Goal: Task Accomplishment & Management: Complete application form

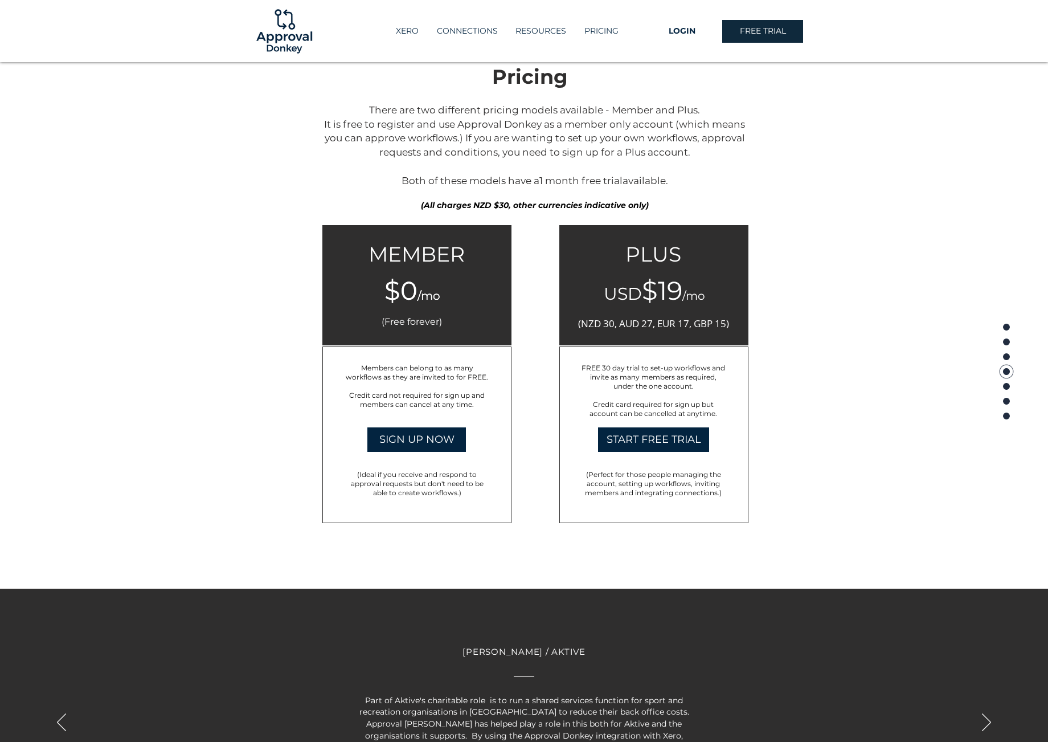
scroll to position [1677, 0]
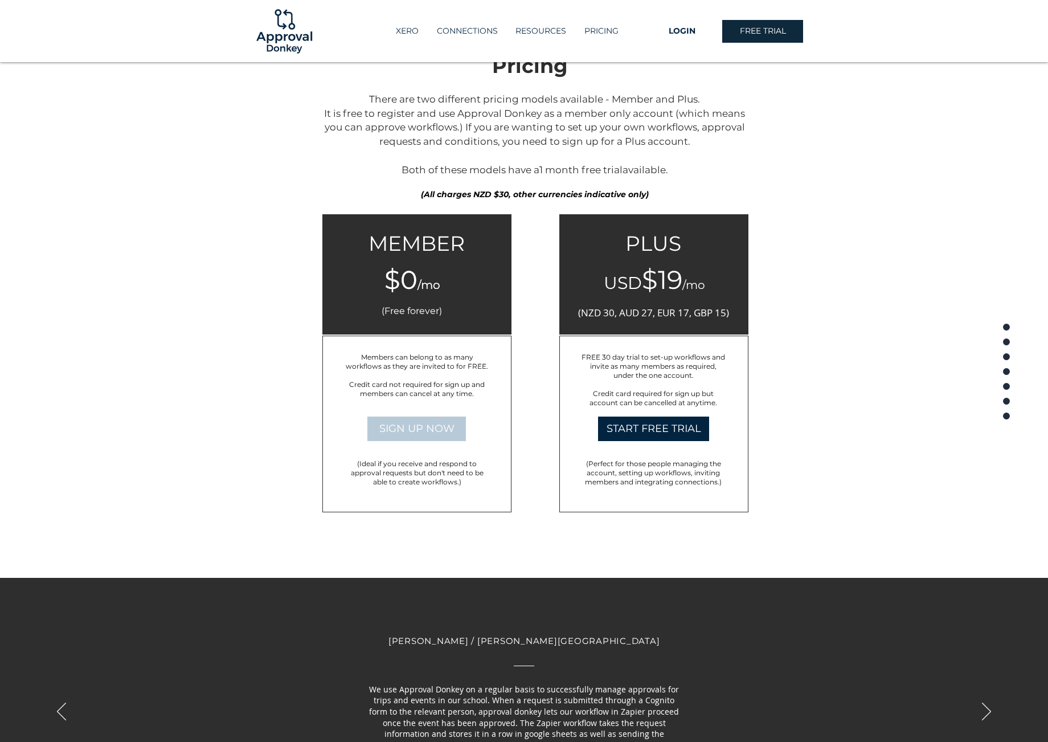
click at [413, 422] on span "SIGN UP NOW" at bounding box center [416, 429] width 75 height 14
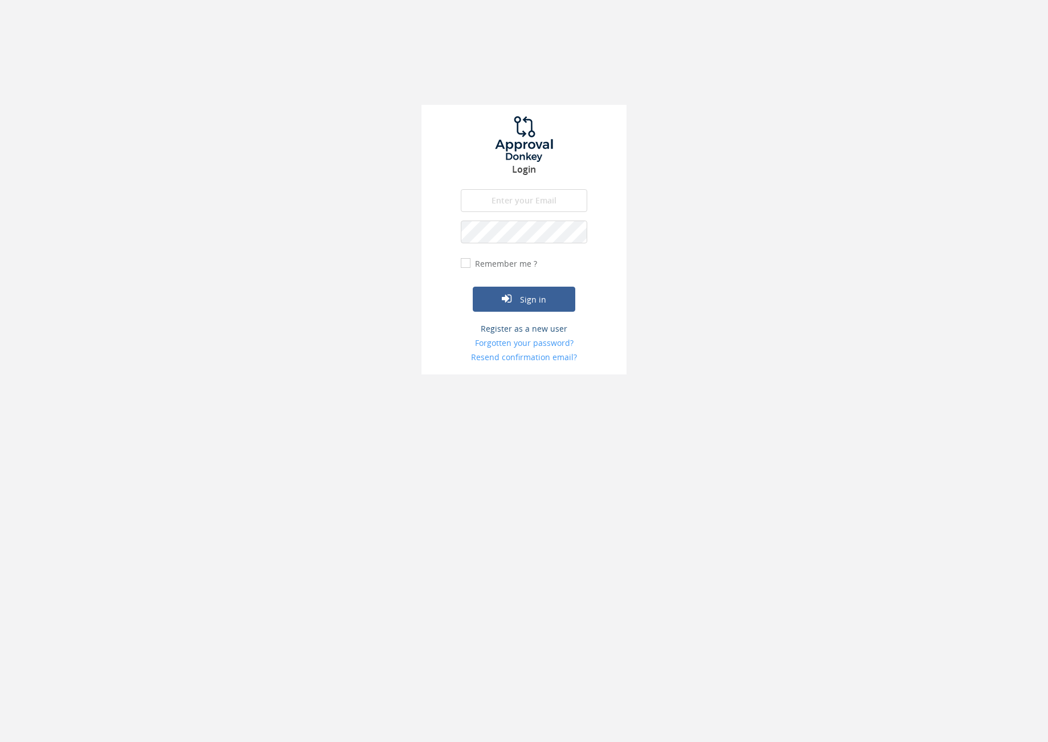
click at [529, 332] on link "Register as a new user" at bounding box center [524, 328] width 126 height 11
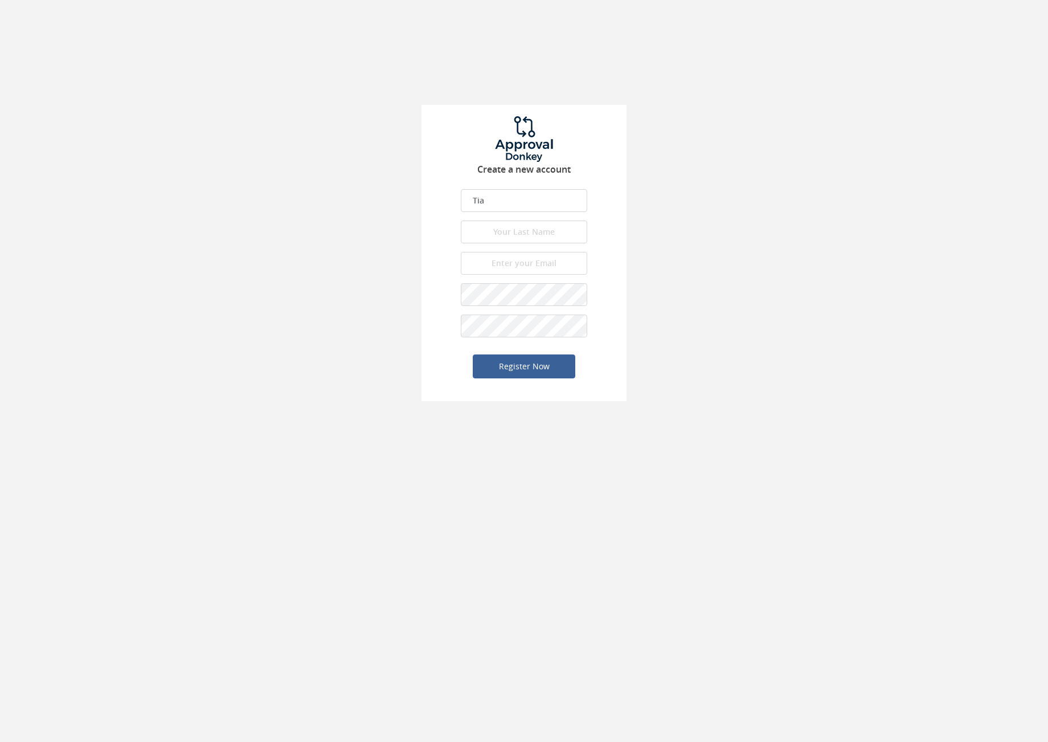
type input "Tia"
type input "Bunker"
type input "tia@wedosocial.co.uk"
click at [541, 362] on button "Register Now" at bounding box center [524, 366] width 103 height 24
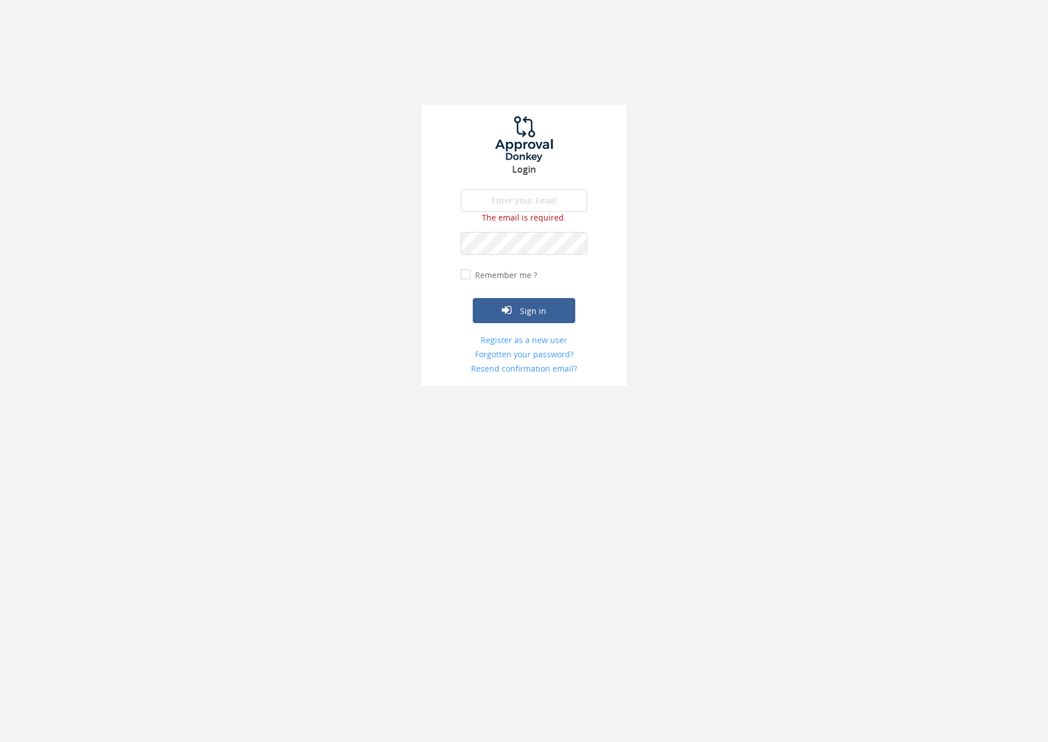
type input "[EMAIL_ADDRESS][DOMAIN_NAME]"
click at [530, 303] on button "Sign in" at bounding box center [524, 299] width 103 height 25
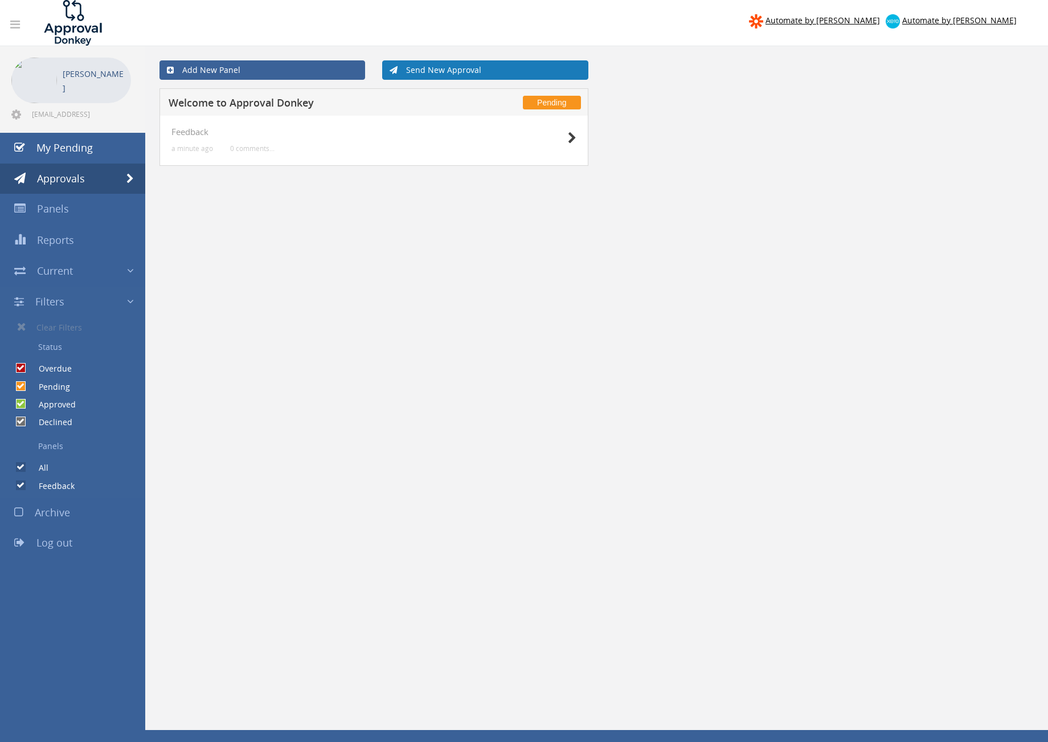
click at [417, 75] on link "Send New Approval" at bounding box center [485, 69] width 206 height 19
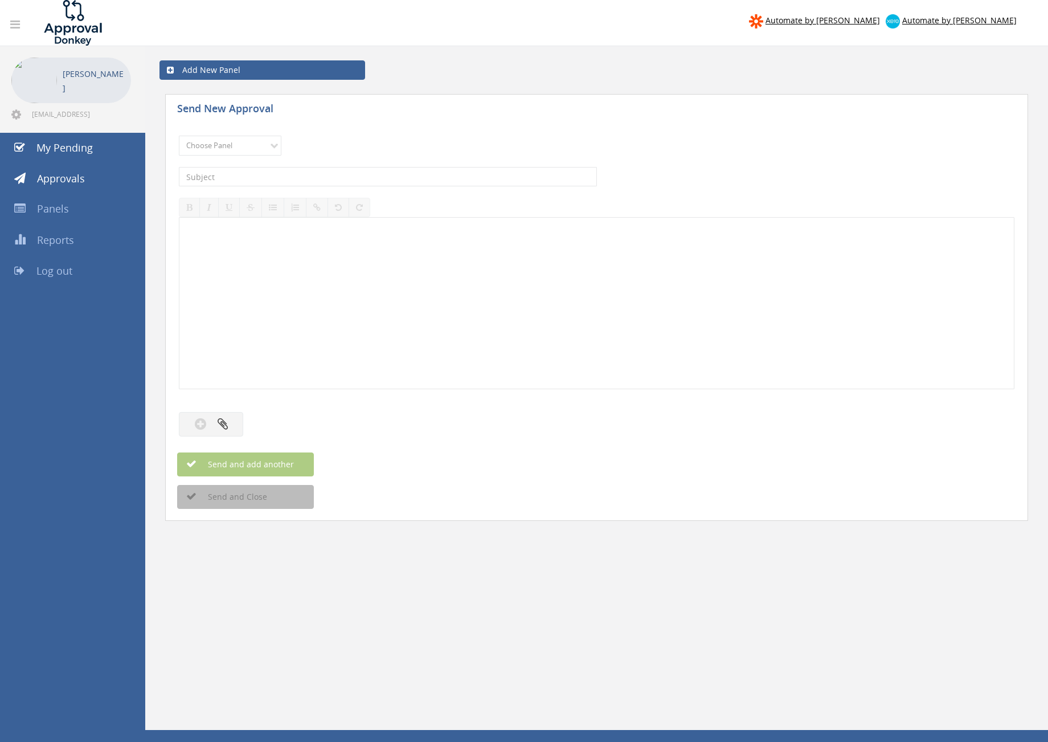
click at [221, 157] on div "Choose Panel Feedback Please choose a panel." at bounding box center [597, 145] width 836 height 31
select select "14086"
click at [224, 183] on input "text" at bounding box center [388, 176] width 418 height 19
click at [227, 416] on div "Choose Panel Feedback Please choose a panel. The subject is required. The descr…" at bounding box center [597, 285] width 836 height 311
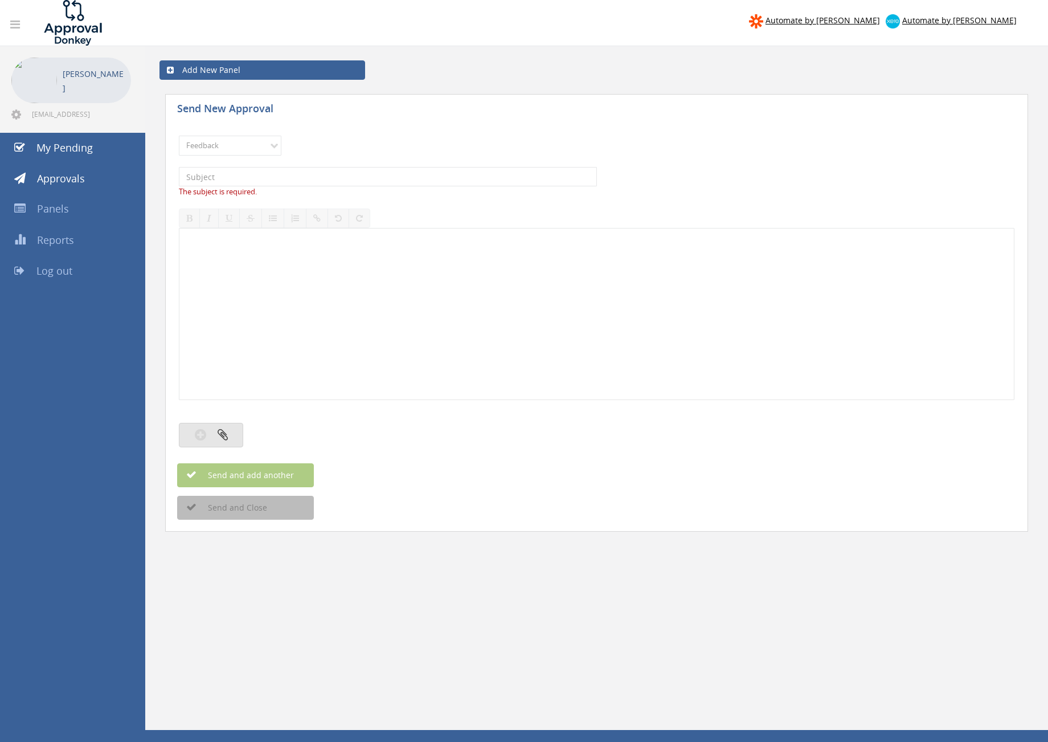
click at [227, 435] on icon "button" at bounding box center [223, 434] width 10 height 13
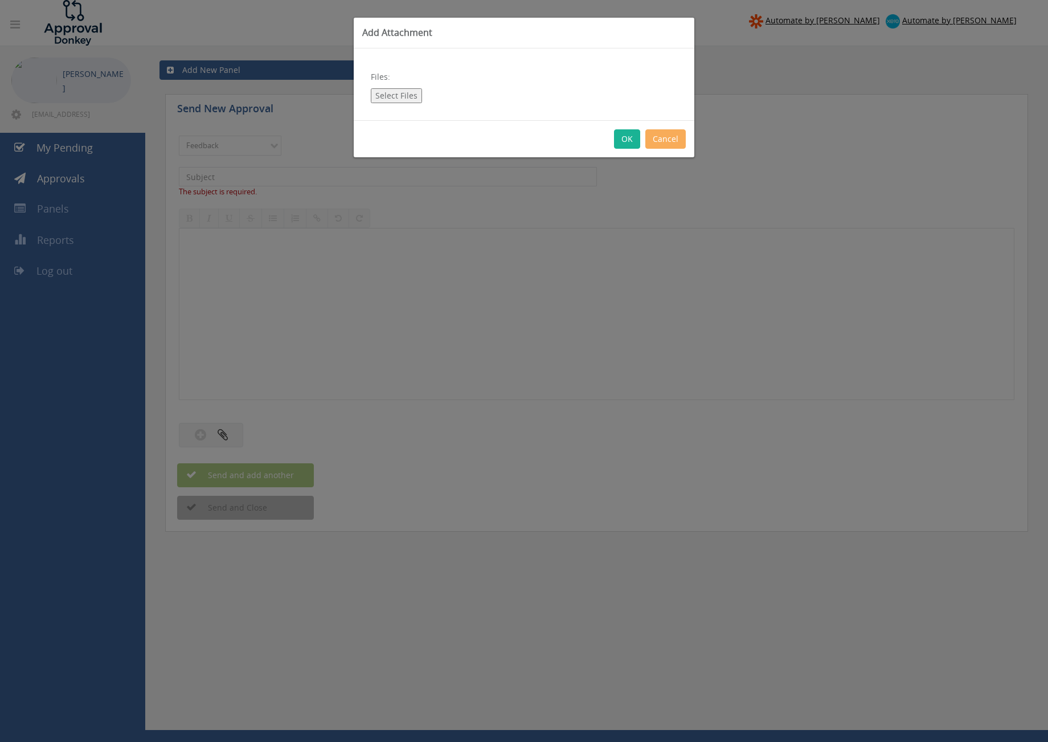
click at [391, 100] on button "Select Files" at bounding box center [396, 95] width 51 height 15
type input "C:\fakepath\close up of side of bottle adileu .jpg"
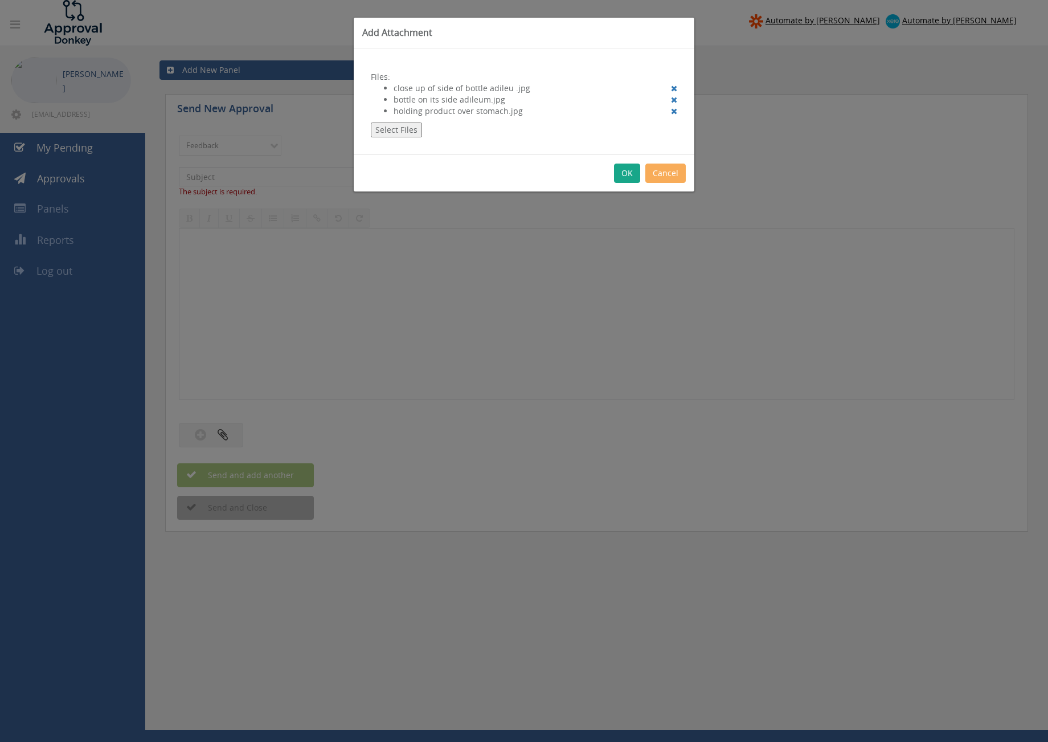
click at [624, 167] on button "OK" at bounding box center [627, 173] width 26 height 19
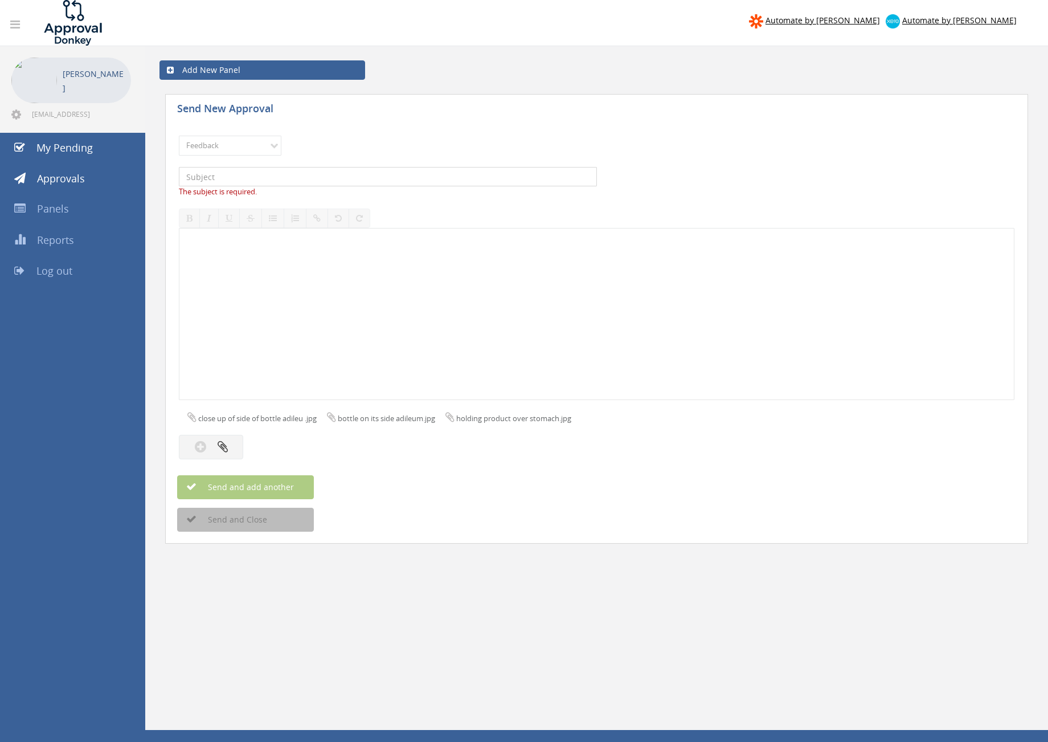
click at [222, 176] on input "text" at bounding box center [388, 176] width 418 height 19
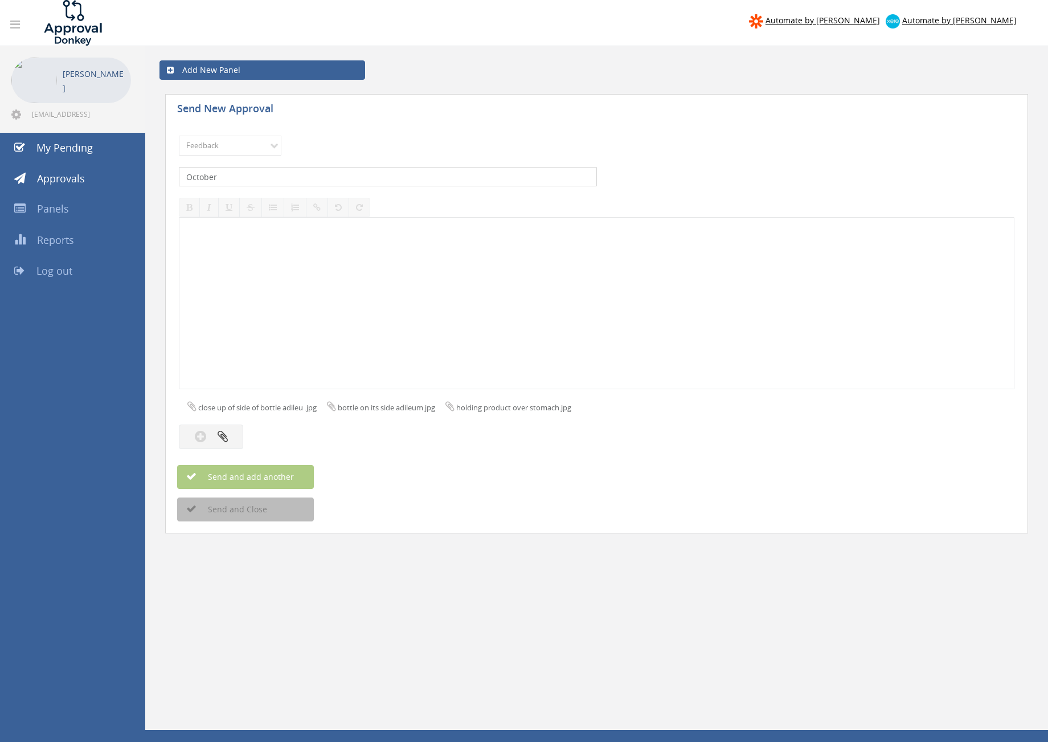
type input "October"
click at [228, 370] on div at bounding box center [596, 303] width 835 height 171
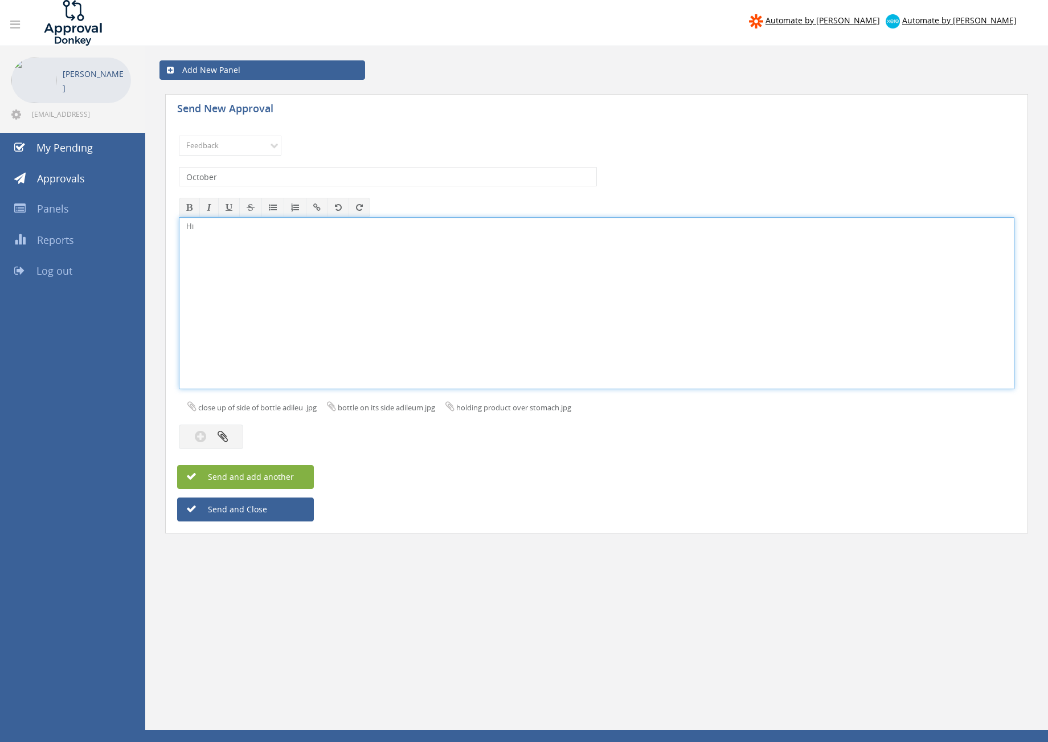
click at [251, 481] on button "Send and add another" at bounding box center [245, 477] width 137 height 24
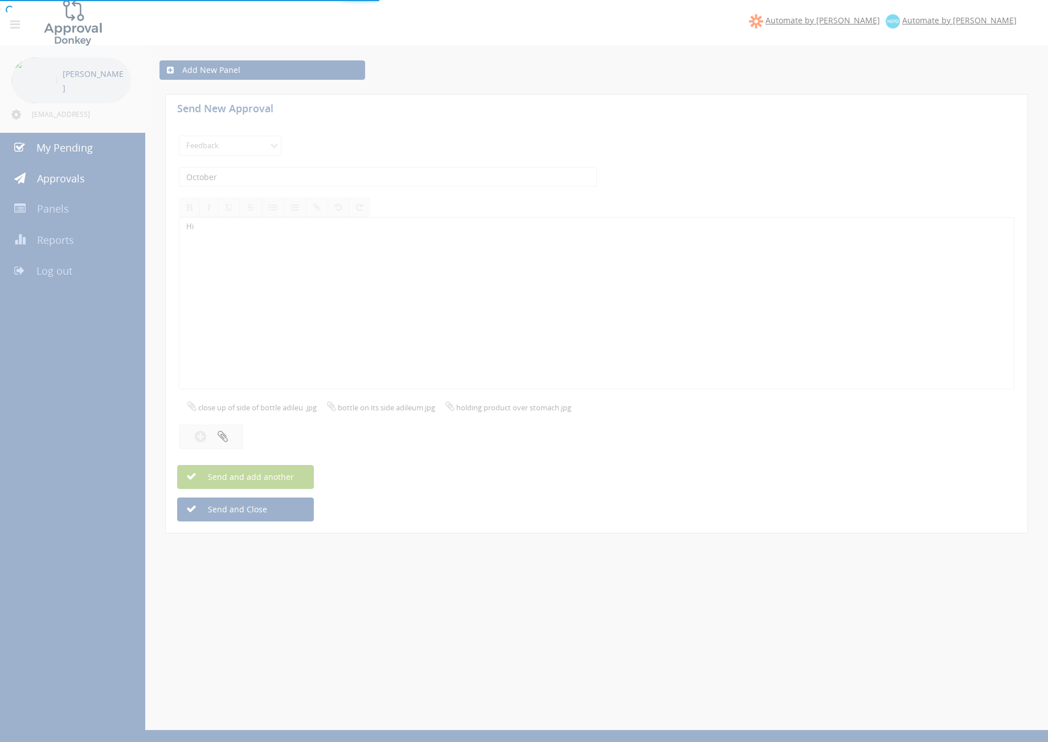
select select
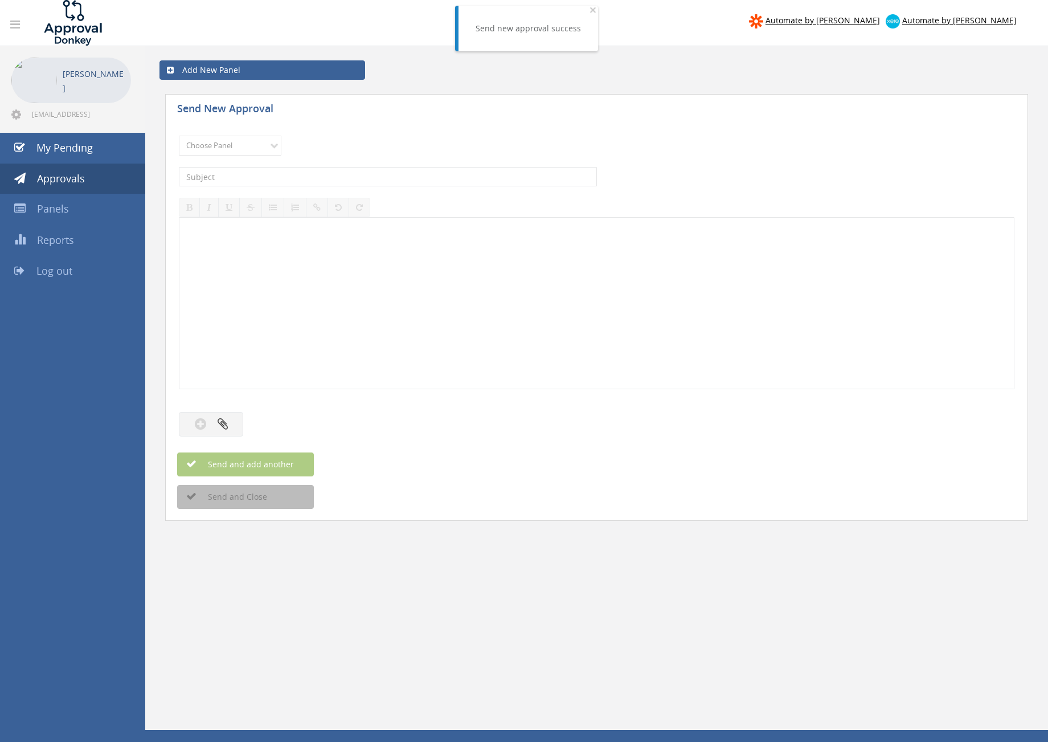
click at [72, 175] on span "Approvals" at bounding box center [61, 179] width 48 height 14
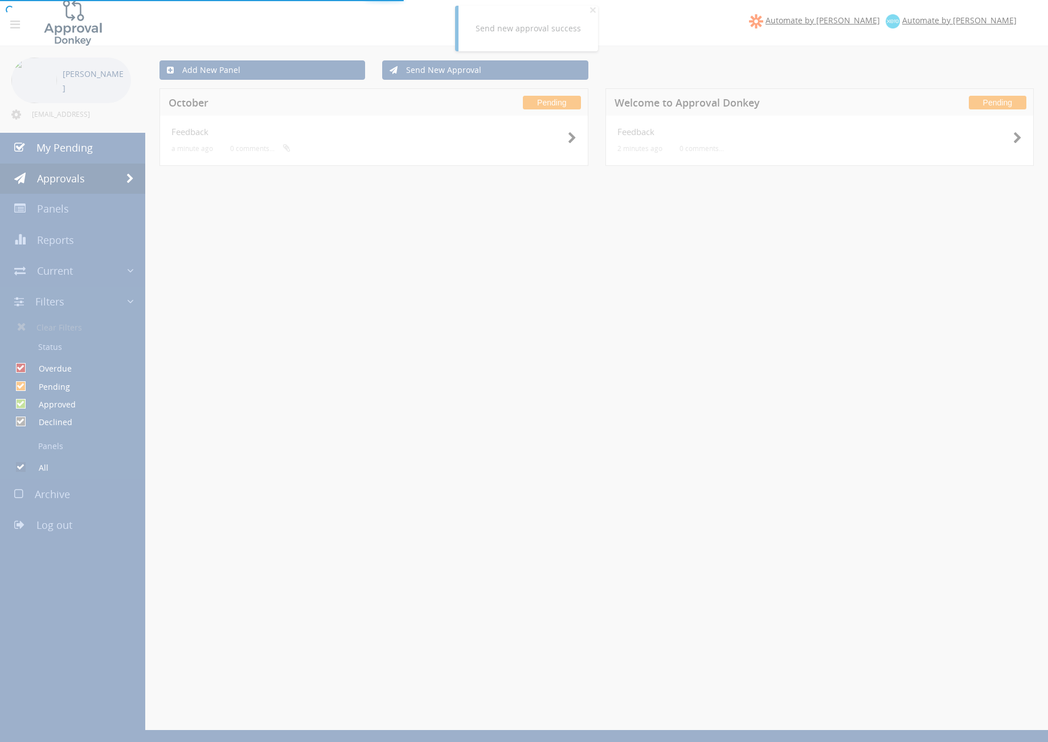
click at [562, 125] on div at bounding box center [524, 371] width 1048 height 742
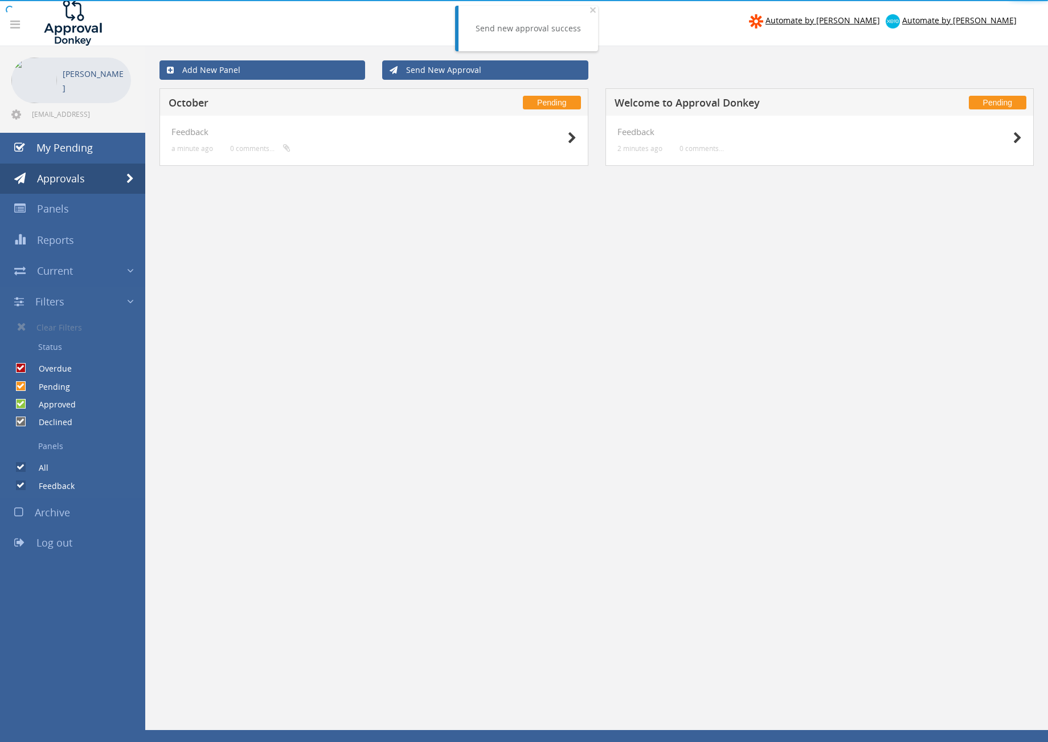
click at [563, 140] on div at bounding box center [548, 137] width 57 height 21
click at [571, 137] on icon at bounding box center [572, 138] width 9 height 12
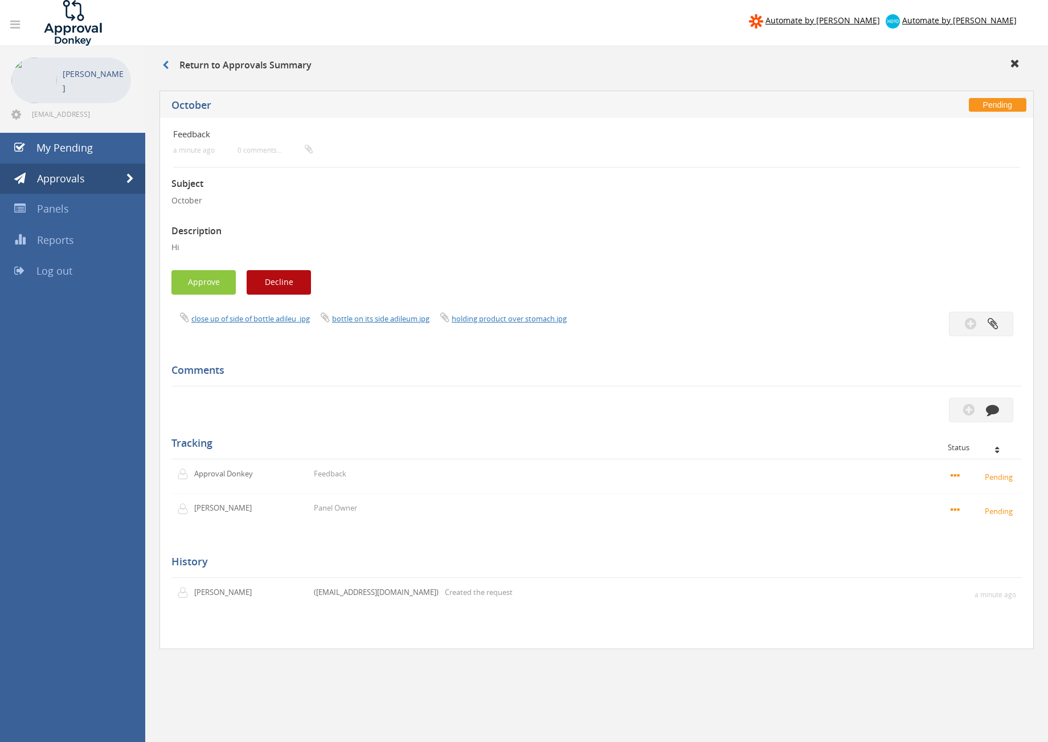
click at [169, 55] on div "Return to Approvals Summary" at bounding box center [596, 65] width 903 height 39
click at [74, 143] on span "My Pending" at bounding box center [64, 148] width 56 height 14
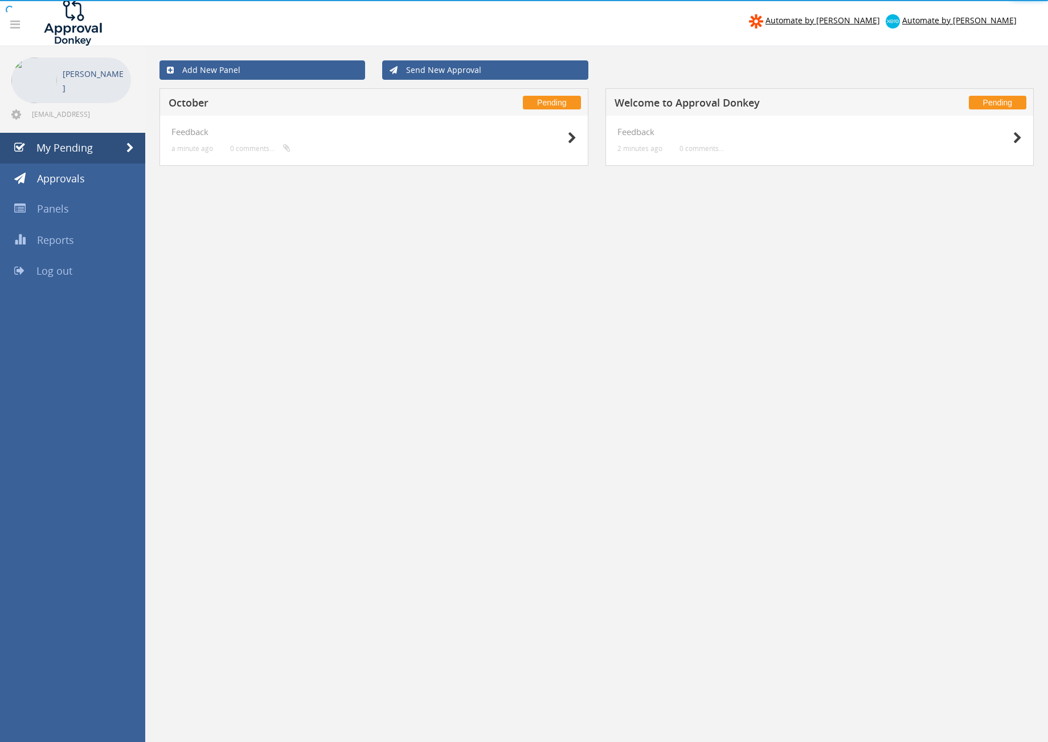
click at [425, 74] on body "Automate by [PERSON_NAME] Automate by [PERSON_NAME] [PERSON_NAME] [EMAIL_ADDRES…" at bounding box center [524, 371] width 1048 height 742
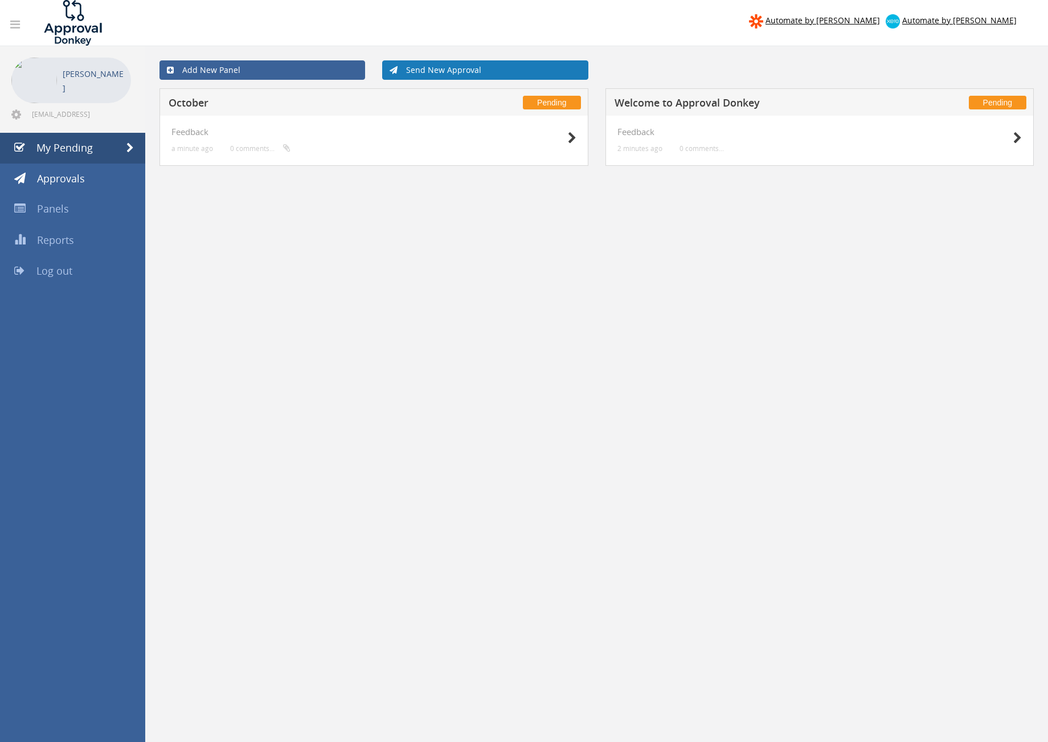
click at [414, 75] on link "Send New Approval" at bounding box center [485, 69] width 206 height 19
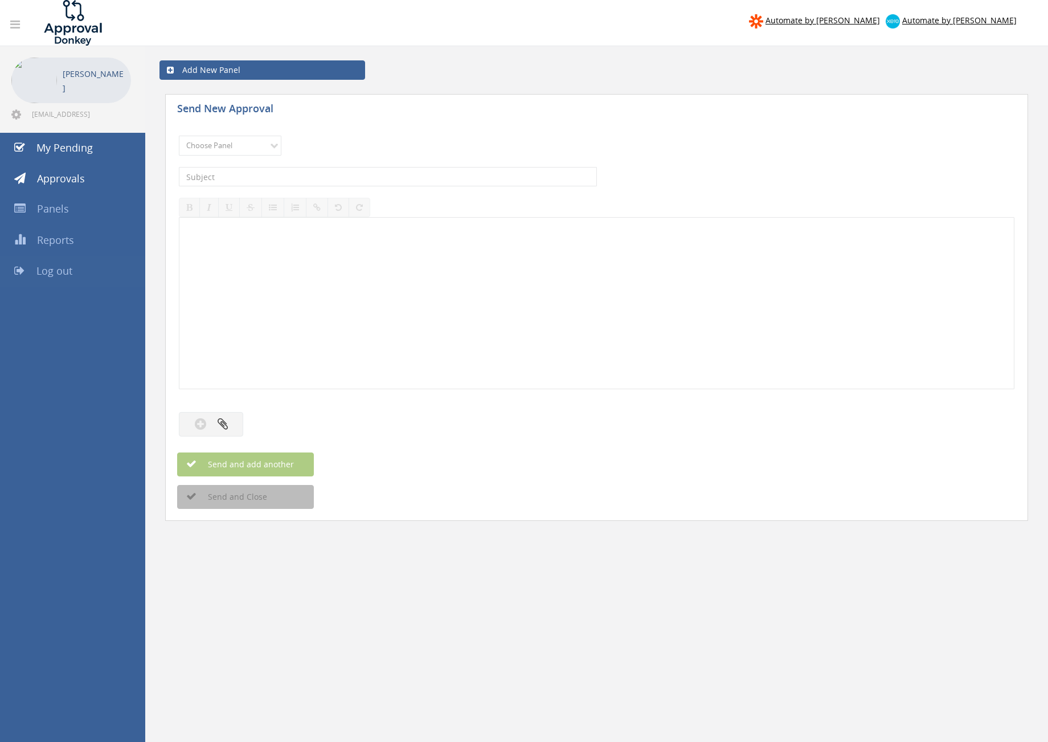
click at [50, 267] on span "Log out" at bounding box center [54, 271] width 36 height 14
